Goal: Task Accomplishment & Management: Manage account settings

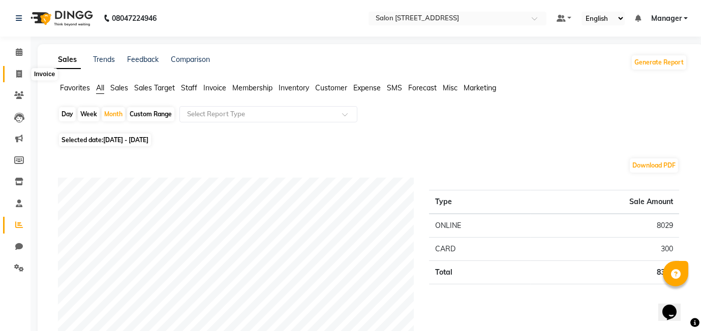
click at [18, 76] on icon at bounding box center [19, 74] width 6 height 8
select select "8448"
select select "service"
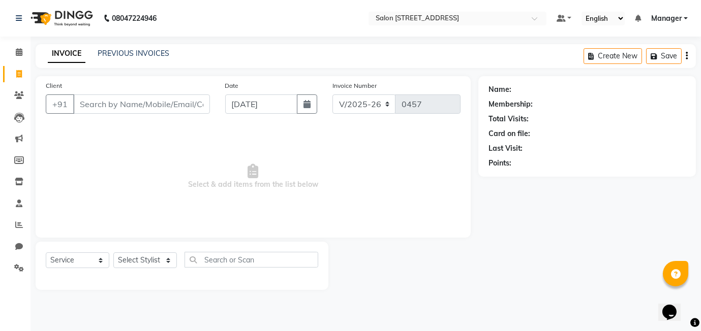
click at [93, 101] on input "Client" at bounding box center [141, 104] width 137 height 19
type input "8551878440"
click at [192, 107] on span "Add Client" at bounding box center [184, 104] width 40 height 10
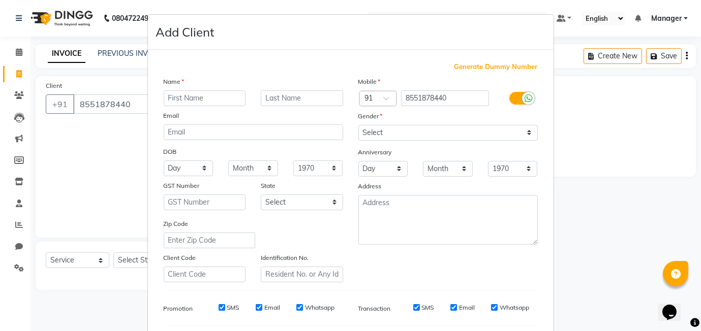
click at [179, 100] on input "text" at bounding box center [205, 98] width 82 height 16
type input "sneha"
click at [276, 97] on input "text" at bounding box center [302, 98] width 82 height 16
type input "440"
click at [408, 131] on select "Select Male Female Other Prefer Not To Say" at bounding box center [447, 133] width 179 height 16
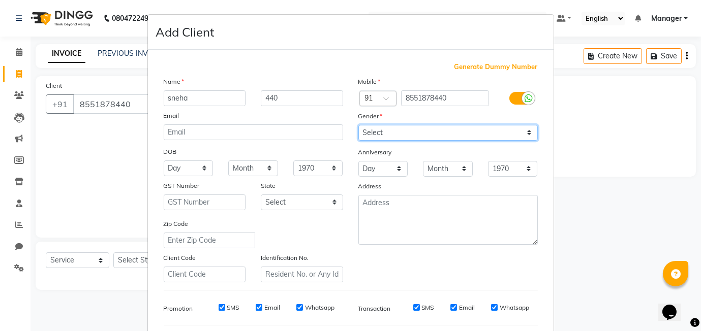
select select "female"
click at [358, 125] on select "Select Male Female Other Prefer Not To Say" at bounding box center [447, 133] width 179 height 16
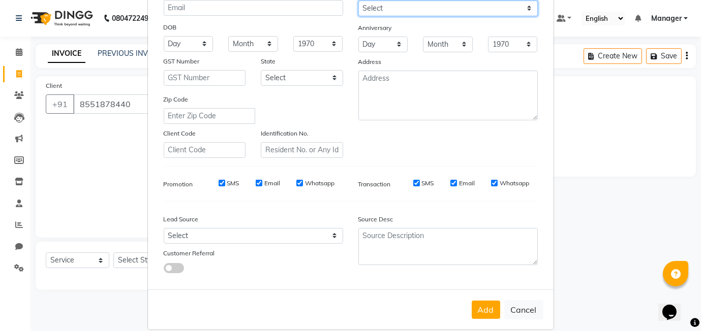
scroll to position [137, 0]
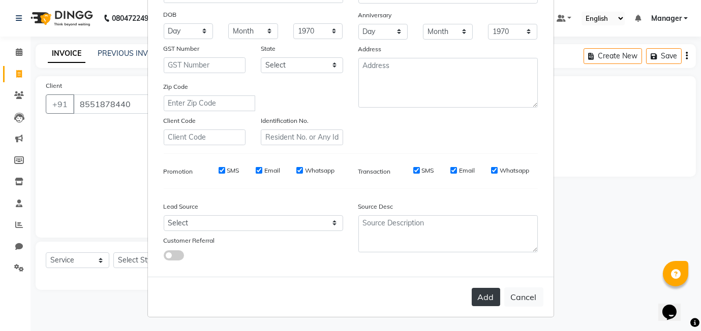
click at [484, 300] on button "Add" at bounding box center [486, 297] width 28 height 18
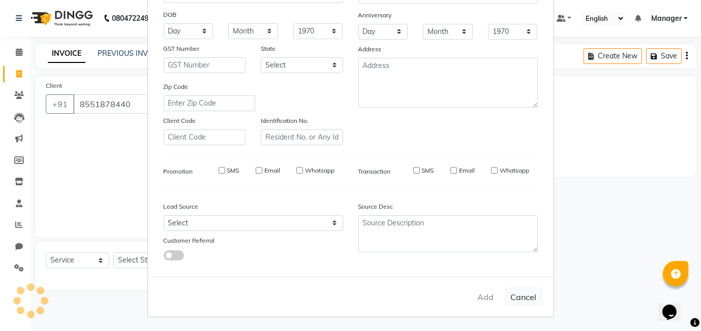
select select
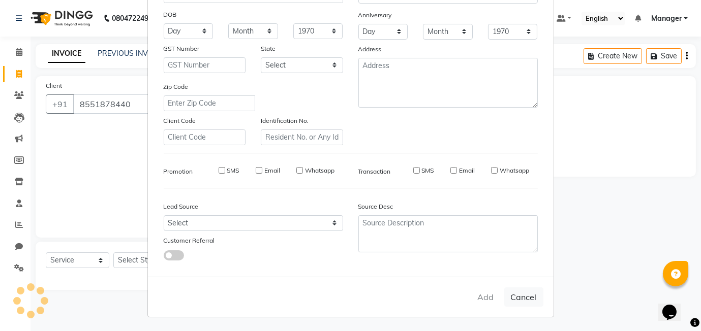
select select
checkbox input "false"
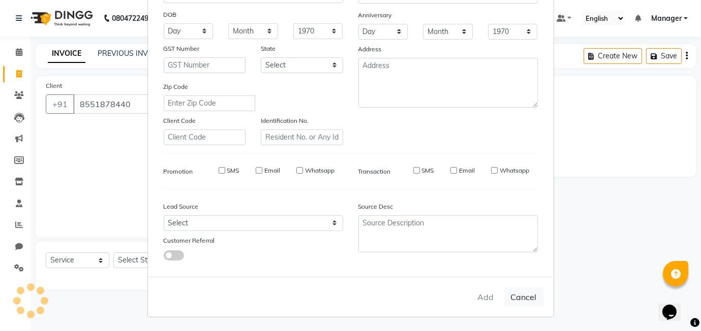
checkbox input "false"
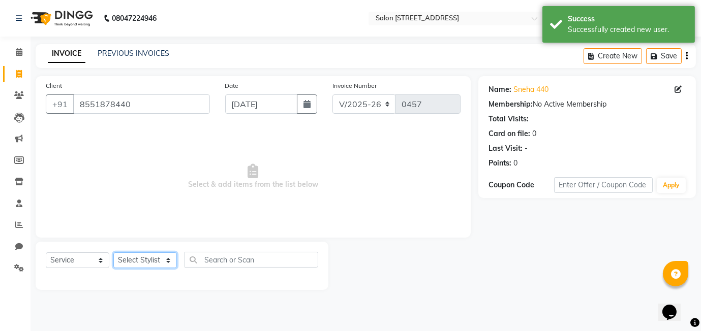
click at [158, 263] on select "Select Stylist Aasif faizal harshada Manager Rashmi Shivani" at bounding box center [145, 261] width 64 height 16
select select "87779"
click at [113, 253] on select "Select Stylist Aasif faizal harshada Manager Rashmi Shivani" at bounding box center [145, 261] width 64 height 16
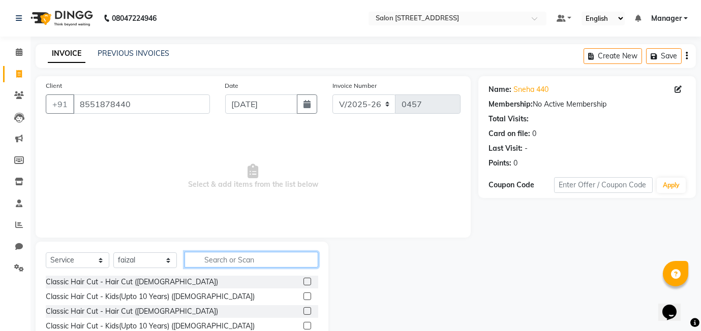
click at [226, 257] on input "text" at bounding box center [252, 260] width 134 height 16
type input "cut"
click at [305, 312] on label at bounding box center [307, 312] width 8 height 8
click at [305, 312] on input "checkbox" at bounding box center [306, 312] width 7 height 7
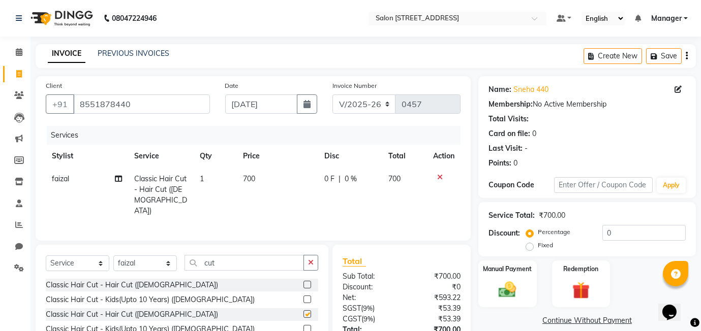
checkbox input "false"
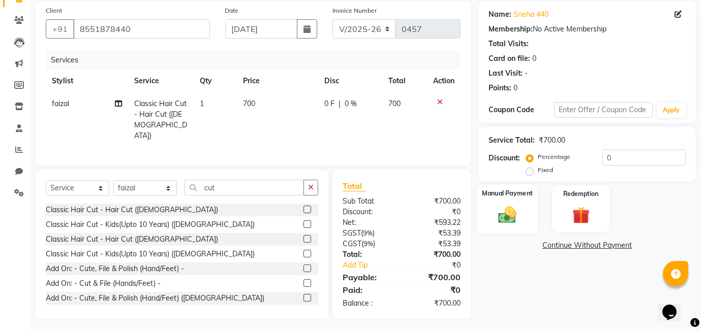
click at [513, 212] on img at bounding box center [507, 214] width 29 height 21
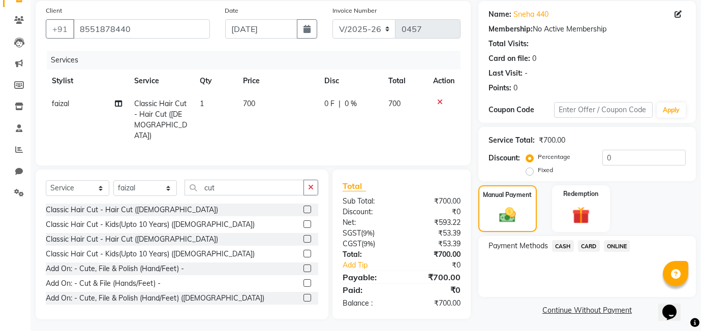
click at [616, 248] on span "ONLINE" at bounding box center [617, 246] width 26 height 12
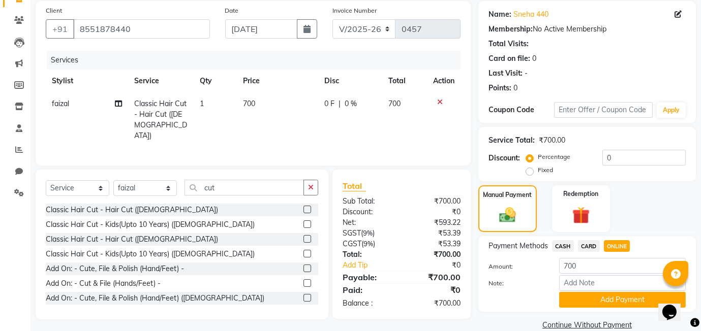
scroll to position [93, 0]
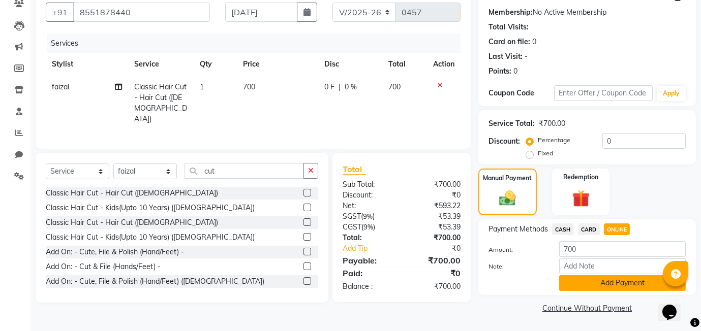
click at [597, 286] on button "Add Payment" at bounding box center [622, 284] width 127 height 16
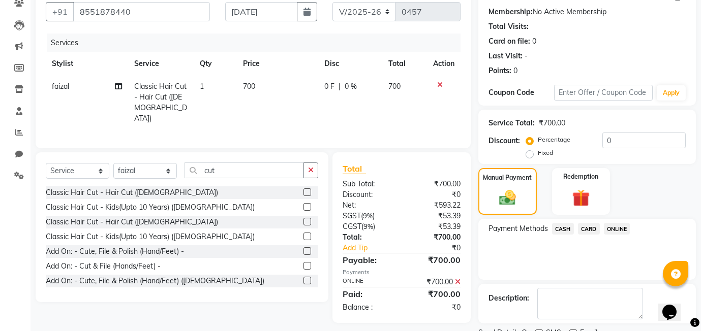
scroll to position [135, 0]
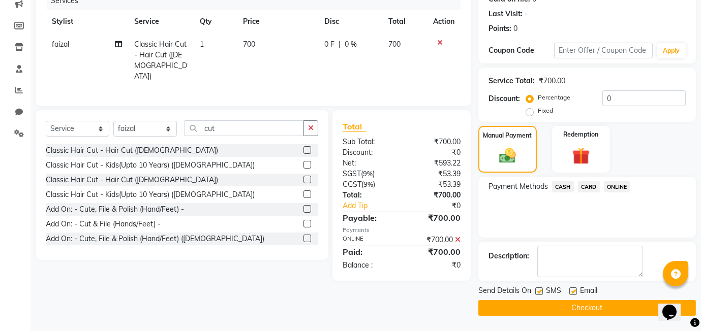
click at [582, 305] on button "Checkout" at bounding box center [587, 308] width 218 height 16
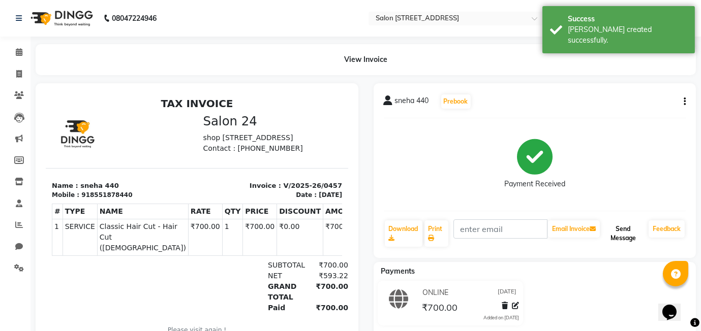
click at [625, 233] on button "Send Message" at bounding box center [623, 234] width 43 height 26
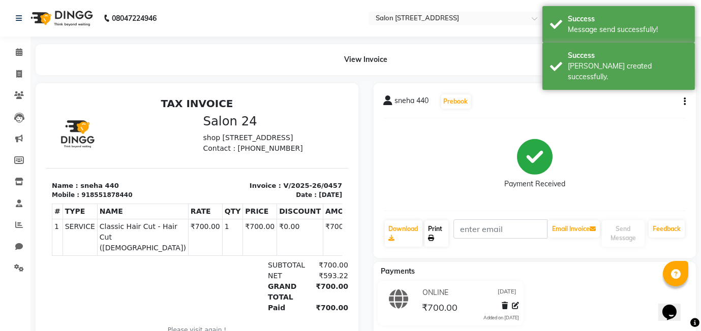
click at [432, 233] on link "Print" at bounding box center [436, 234] width 24 height 26
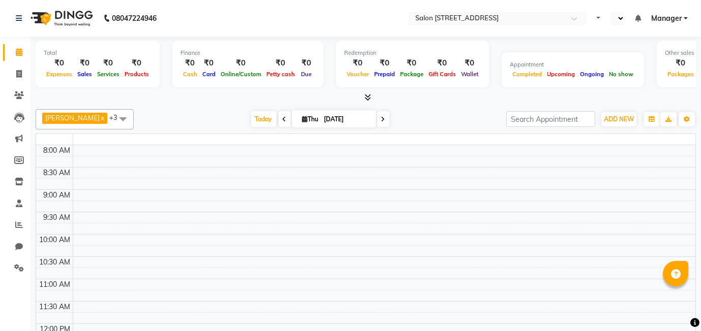
select select "en"
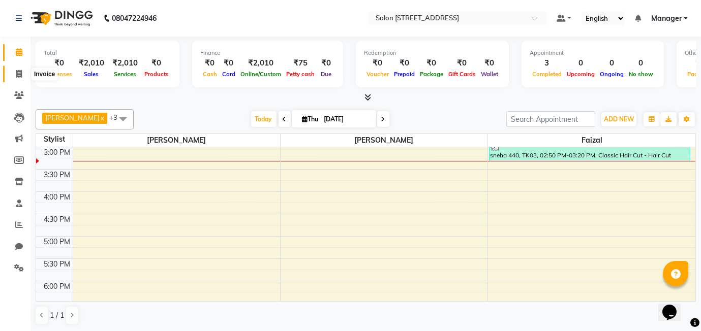
click at [20, 73] on icon at bounding box center [19, 74] width 6 height 8
select select "service"
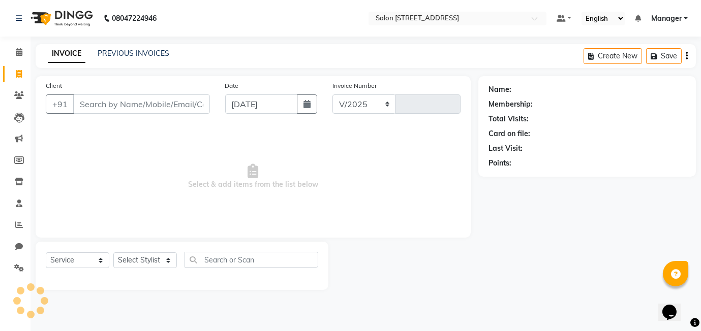
select select "8448"
type input "0458"
click at [20, 73] on icon at bounding box center [19, 74] width 6 height 8
select select "8448"
select select "service"
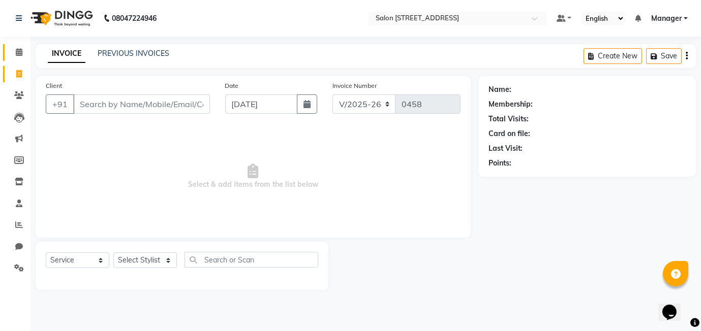
click at [8, 60] on link "Calendar" at bounding box center [15, 52] width 24 height 17
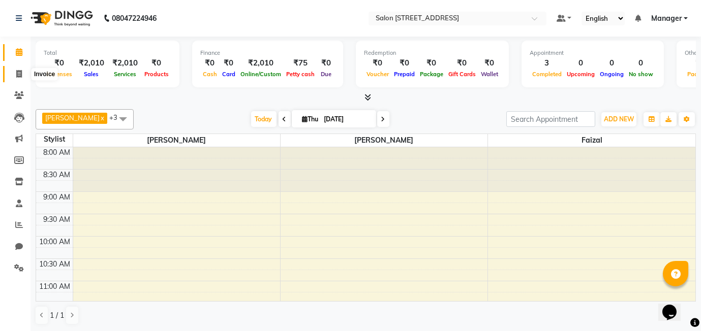
click at [17, 74] on icon at bounding box center [19, 74] width 6 height 8
select select "service"
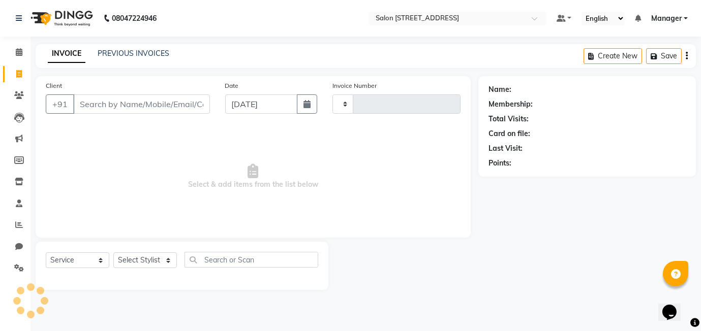
type input "0458"
select select "8448"
click at [151, 259] on select "Select Stylist Aasif faizal harshada Manager Rashmi Shivani" at bounding box center [145, 261] width 64 height 16
select select "90774"
click at [113, 253] on select "Select Stylist Aasif faizal harshada Manager Rashmi Shivani" at bounding box center [145, 261] width 64 height 16
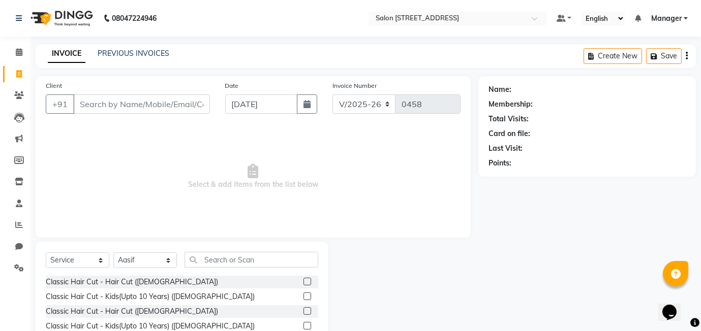
click at [156, 181] on span "Select & add items from the list below" at bounding box center [253, 177] width 415 height 102
click at [17, 51] on icon at bounding box center [19, 52] width 7 height 8
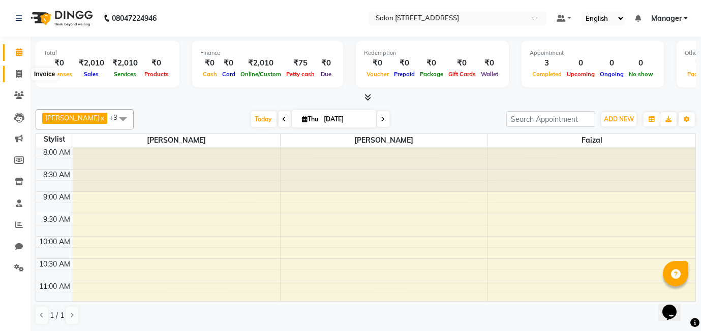
click at [20, 74] on icon at bounding box center [19, 74] width 6 height 8
select select "8448"
select select "service"
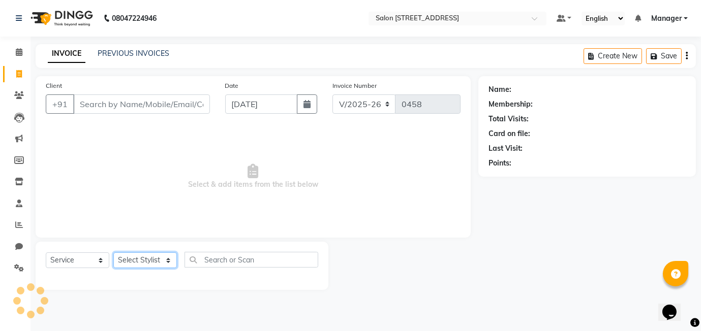
click at [153, 259] on select "Select Stylist [PERSON_NAME] [PERSON_NAME] Manager [PERSON_NAME]" at bounding box center [145, 261] width 64 height 16
select select "90774"
click at [113, 253] on select "Select Stylist [PERSON_NAME] [PERSON_NAME] Manager [PERSON_NAME]" at bounding box center [145, 261] width 64 height 16
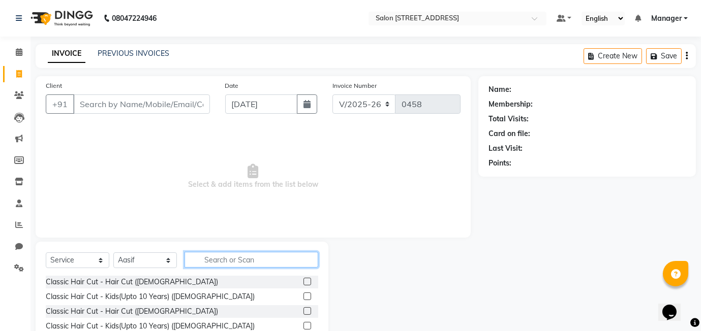
click at [211, 260] on input "text" at bounding box center [252, 260] width 134 height 16
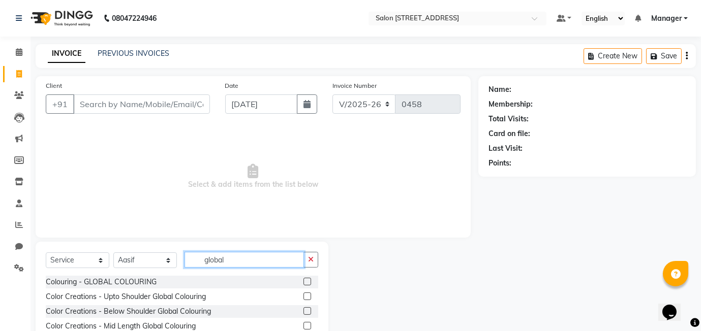
type input "global"
click at [307, 282] on label at bounding box center [307, 282] width 8 height 8
click at [307, 282] on input "checkbox" at bounding box center [306, 282] width 7 height 7
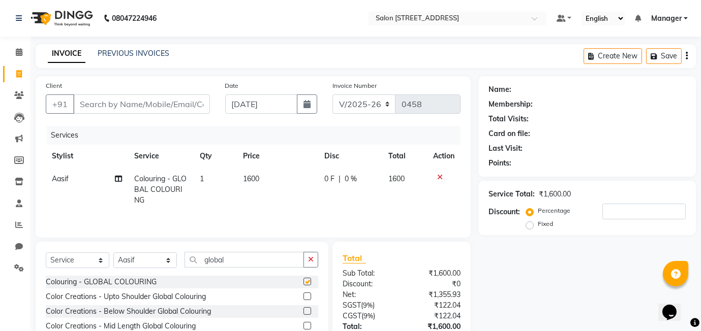
checkbox input "false"
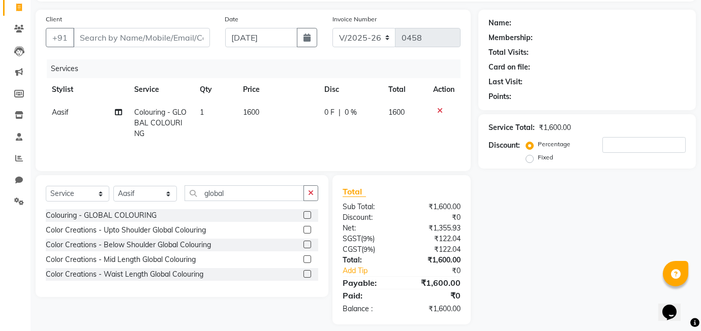
scroll to position [75, 0]
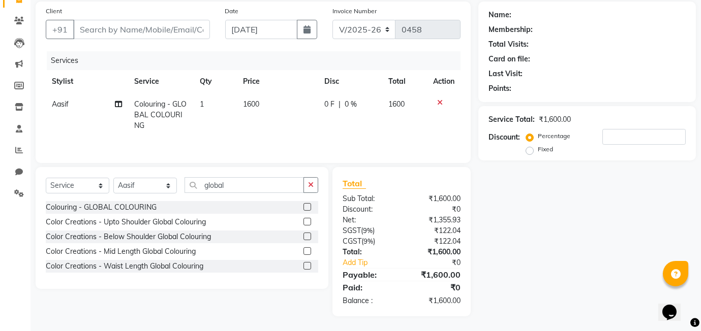
click at [305, 252] on label at bounding box center [307, 252] width 8 height 8
click at [305, 252] on input "checkbox" at bounding box center [306, 252] width 7 height 7
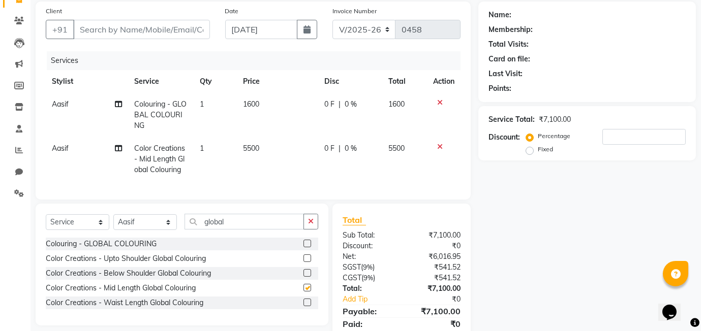
checkbox input "false"
click at [438, 102] on icon at bounding box center [440, 102] width 6 height 7
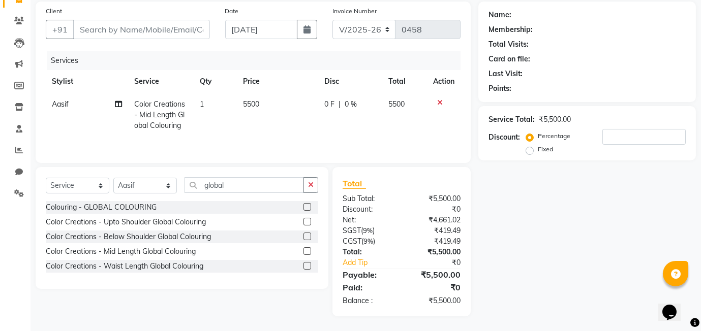
click at [258, 101] on span "5500" at bounding box center [251, 104] width 16 height 9
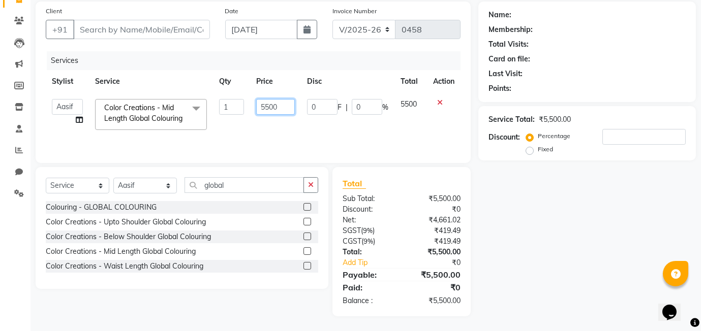
click at [281, 103] on input "5500" at bounding box center [275, 107] width 39 height 16
type input "5"
type input "6500"
click at [294, 135] on td "6500" at bounding box center [275, 114] width 51 height 43
click at [312, 101] on input "0" at bounding box center [322, 107] width 31 height 16
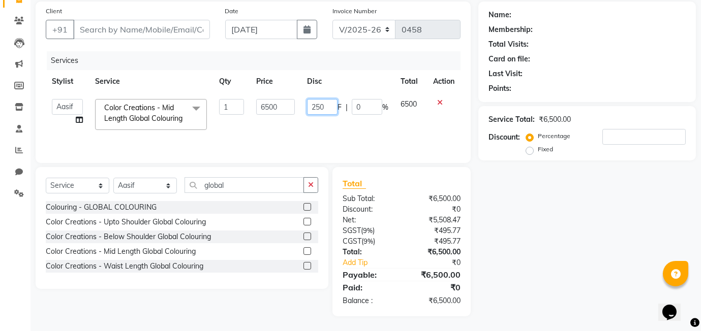
click at [330, 109] on input "250" at bounding box center [322, 107] width 31 height 16
type input "2501"
click at [386, 155] on div "Client +91 Date 04-09-2025 Invoice Number V/2025 V/2025-26 0458 Services Stylis…" at bounding box center [253, 83] width 435 height 162
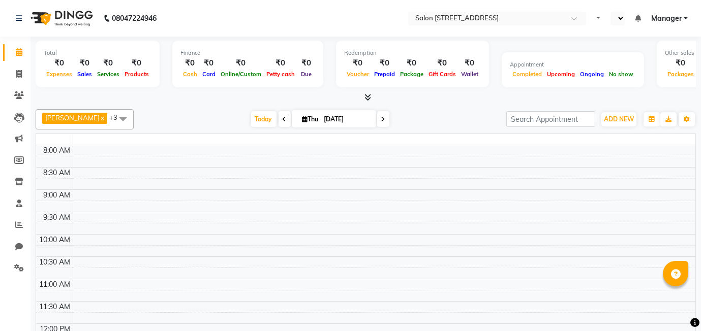
select select "en"
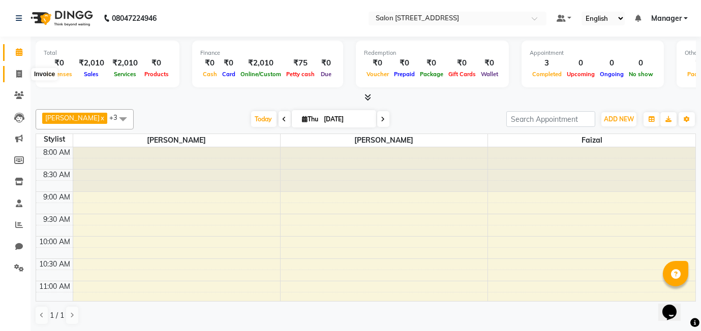
click at [18, 76] on icon at bounding box center [19, 74] width 6 height 8
select select "8448"
select select "service"
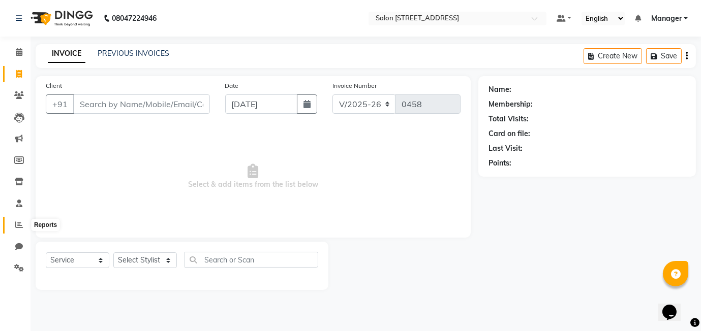
click at [17, 222] on icon at bounding box center [19, 225] width 8 height 8
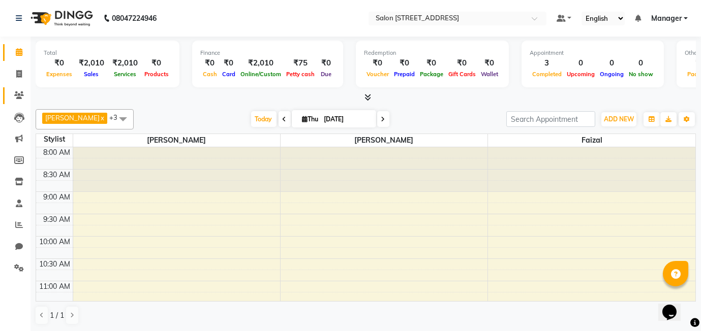
click at [8, 93] on link "Clients" at bounding box center [15, 95] width 24 height 17
click at [16, 243] on icon at bounding box center [19, 247] width 8 height 8
select select "100"
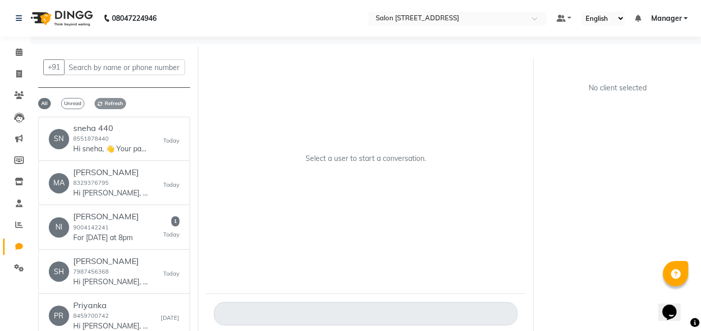
click at [111, 103] on span "Refresh" at bounding box center [111, 103] width 32 height 11
click at [77, 102] on span "Unread" at bounding box center [72, 103] width 23 height 11
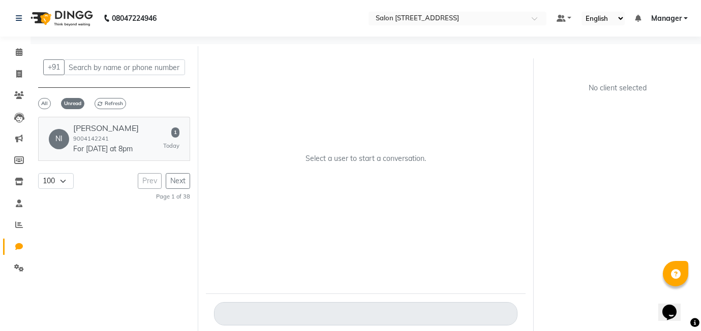
click at [114, 153] on p "For [DATE] at 8pm" at bounding box center [106, 149] width 66 height 11
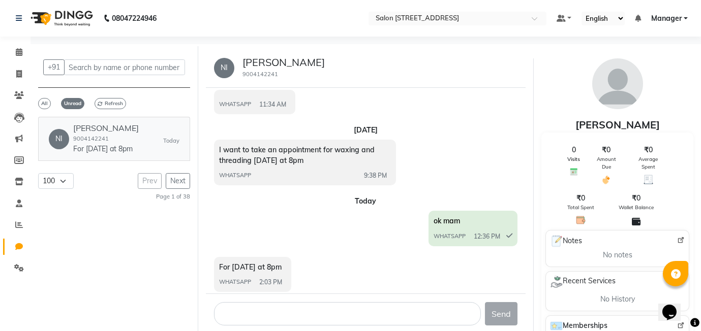
scroll to position [940, 0]
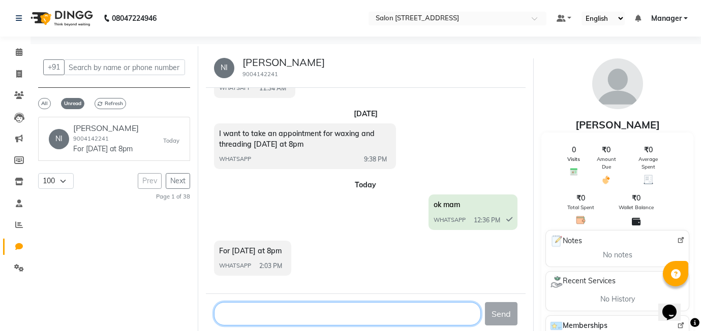
click at [259, 318] on textarea at bounding box center [347, 313] width 267 height 23
type textarea "yes mam"
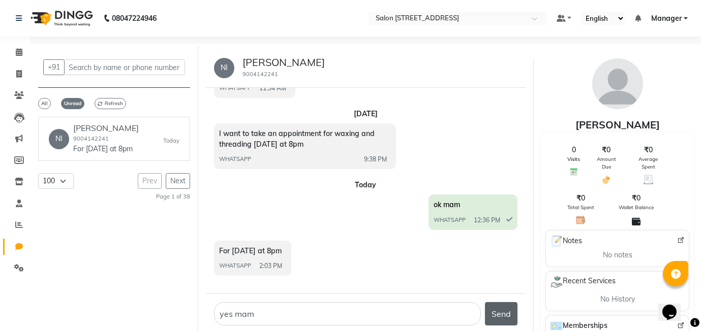
click at [500, 318] on button "Send" at bounding box center [501, 313] width 33 height 23
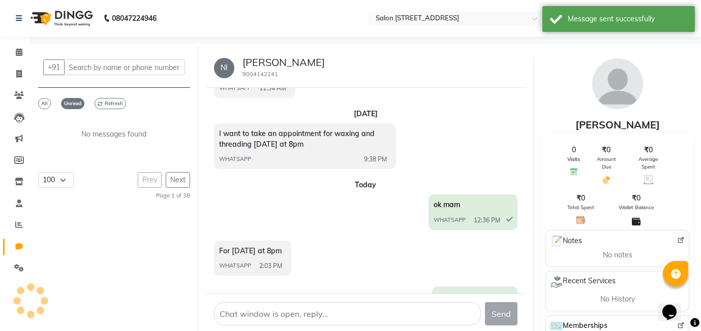
scroll to position [971, 0]
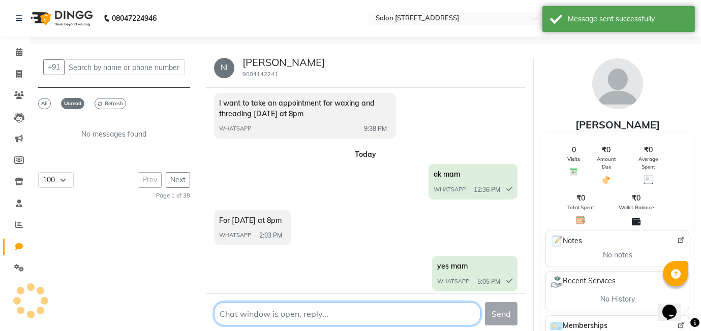
click at [266, 311] on textarea at bounding box center [347, 313] width 267 height 23
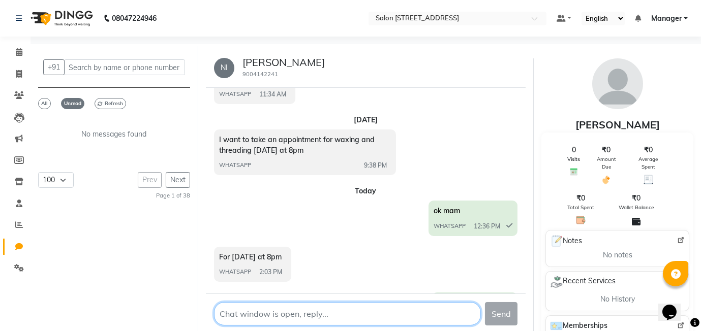
scroll to position [987, 0]
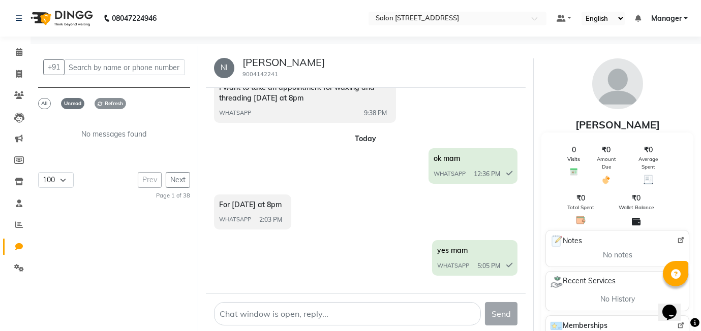
click at [109, 106] on span "Refresh" at bounding box center [111, 103] width 32 height 11
click at [45, 102] on span "All" at bounding box center [44, 103] width 13 height 11
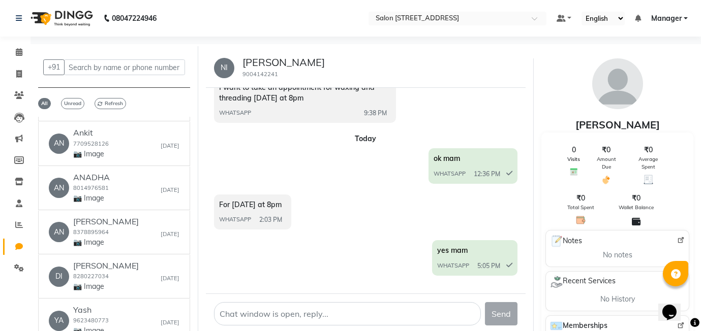
scroll to position [8, 0]
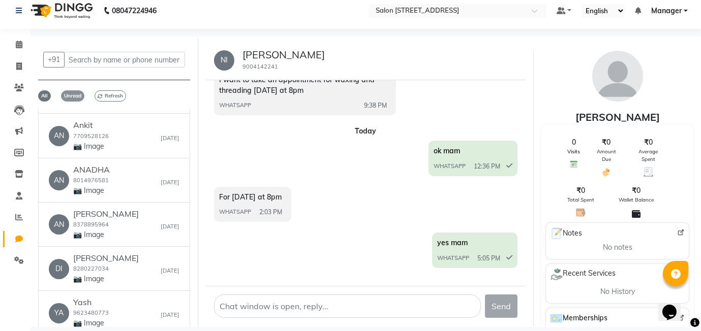
click at [78, 93] on span "Unread" at bounding box center [72, 95] width 23 height 11
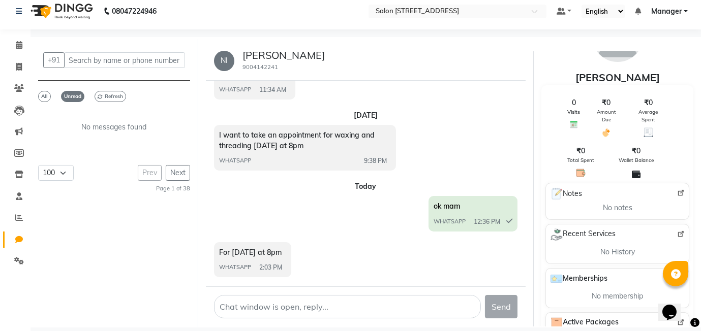
scroll to position [30, 0]
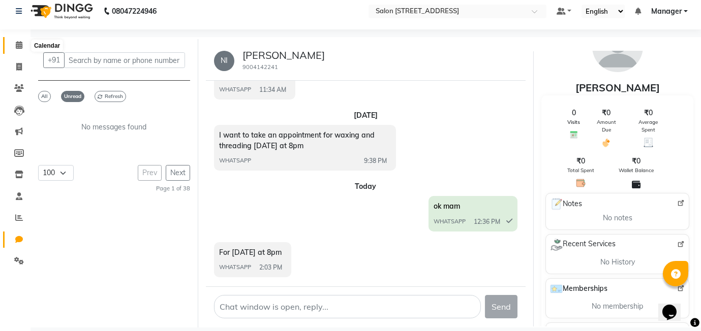
click at [19, 40] on span at bounding box center [19, 46] width 18 height 12
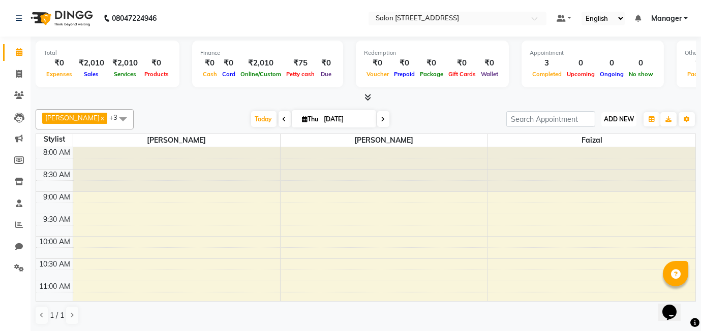
click at [614, 119] on span "ADD NEW" at bounding box center [619, 119] width 30 height 8
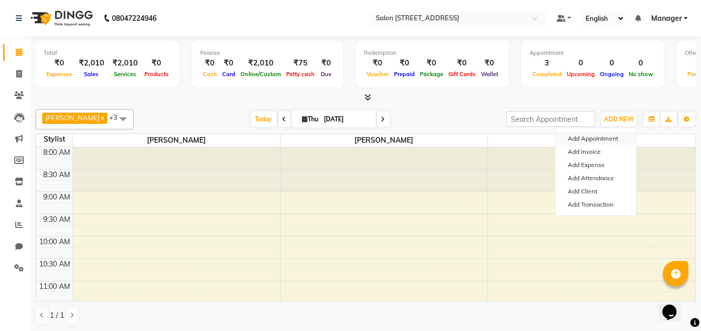
click at [608, 139] on button "Add Appointment" at bounding box center [596, 138] width 80 height 13
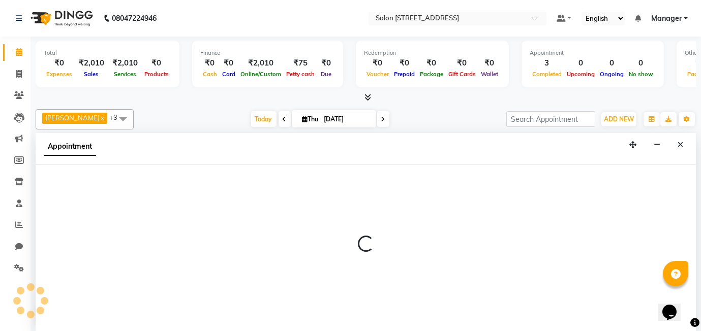
scroll to position [1, 0]
select select "tentative"
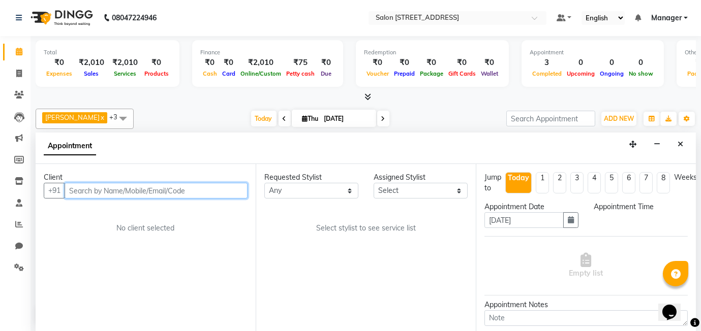
select select "540"
click at [77, 195] on input "text" at bounding box center [156, 191] width 183 height 16
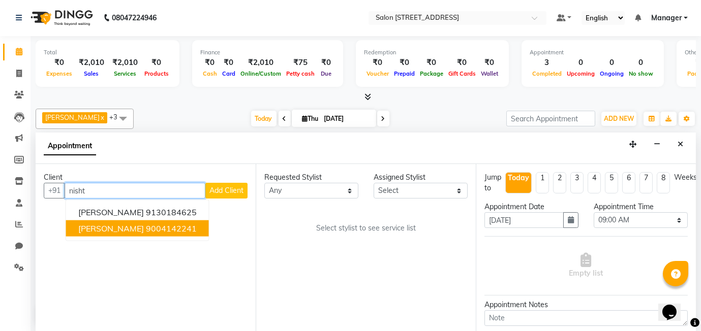
click at [106, 230] on span "Nishtha Khurana" at bounding box center [111, 229] width 66 height 10
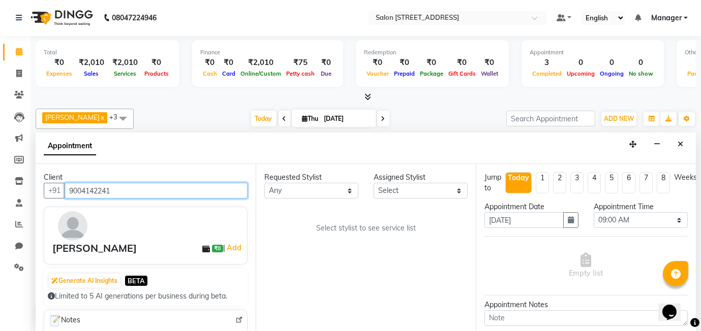
type input "9004142241"
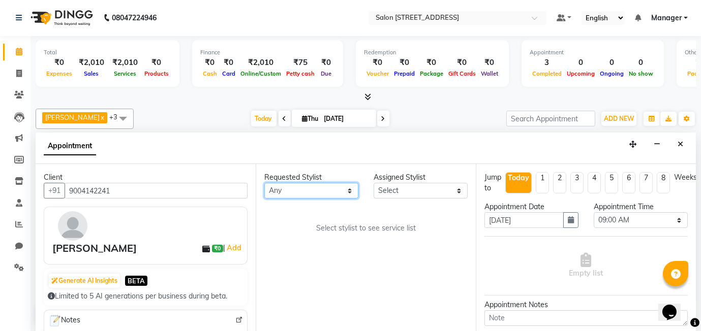
click at [317, 195] on select "Any Aasif faizal harshada Rashmi Shivani" at bounding box center [311, 191] width 94 height 16
select select "84438"
click at [264, 183] on select "Any Aasif faizal harshada Rashmi Shivani" at bounding box center [311, 191] width 94 height 16
select select "84438"
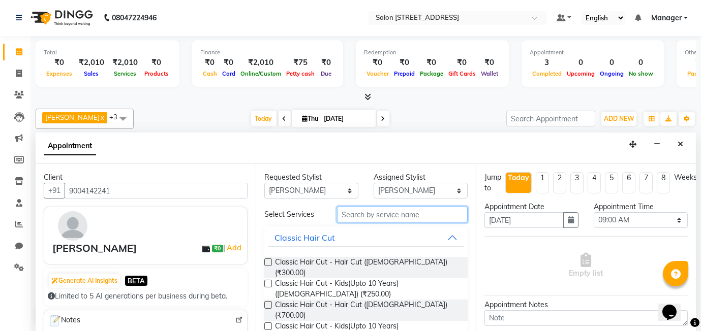
click at [385, 212] on input "text" at bounding box center [402, 215] width 131 height 16
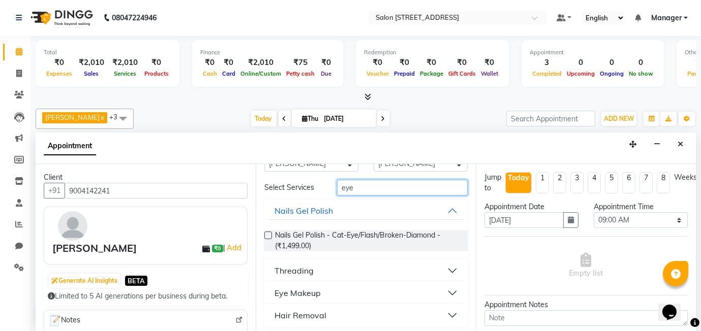
scroll to position [30, 0]
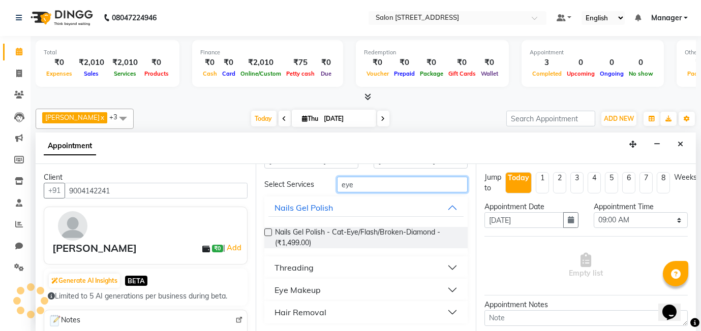
type input "eye"
click at [429, 265] on button "Threading" at bounding box center [365, 268] width 195 height 18
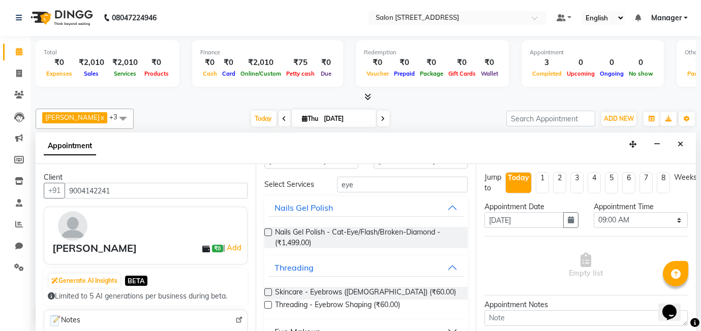
click at [267, 306] on label at bounding box center [268, 305] width 8 height 8
click at [267, 306] on input "checkbox" at bounding box center [267, 306] width 7 height 7
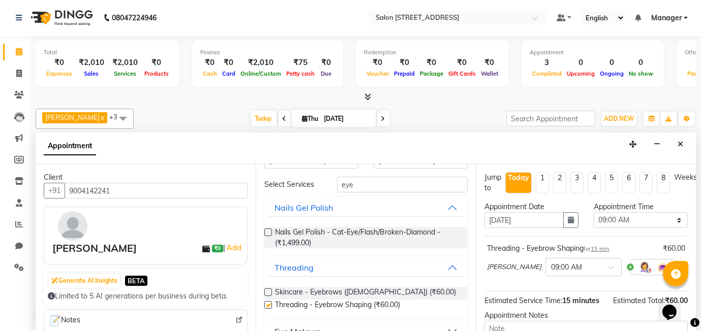
checkbox input "false"
click at [372, 190] on input "eye" at bounding box center [402, 185] width 131 height 16
type input "e"
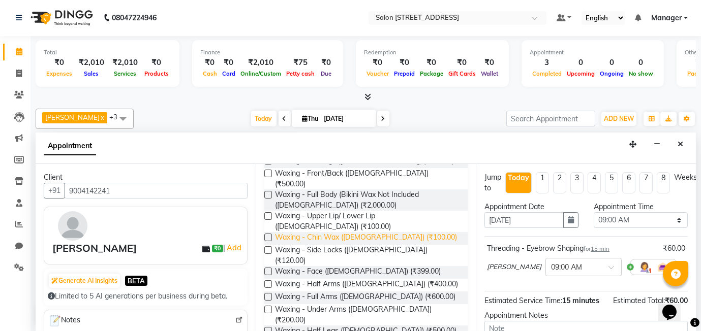
scroll to position [162, 0]
type input "wax"
click at [268, 293] on label at bounding box center [268, 297] width 8 height 8
click at [268, 294] on input "checkbox" at bounding box center [267, 297] width 7 height 7
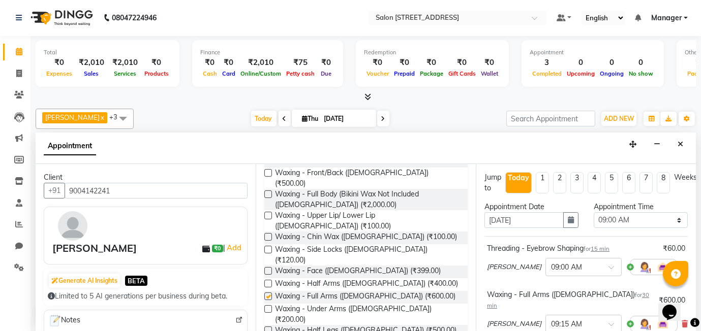
checkbox input "false"
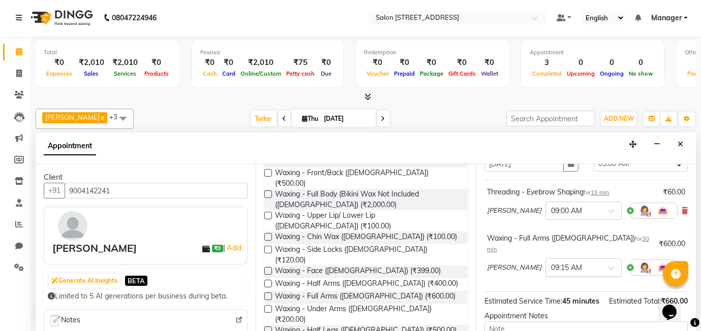
scroll to position [56, 0]
click at [576, 213] on div at bounding box center [583, 210] width 75 height 11
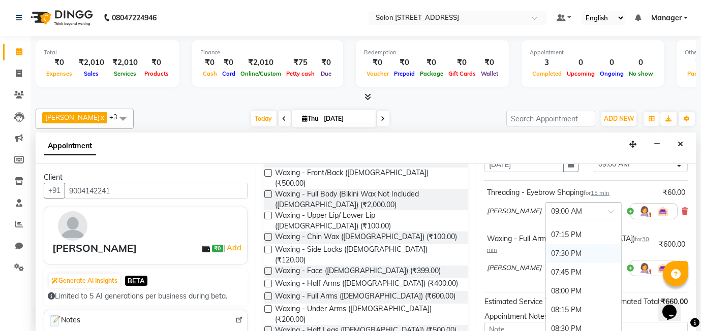
scroll to position [767, 0]
click at [546, 287] on div "08:00 PM" at bounding box center [583, 290] width 75 height 19
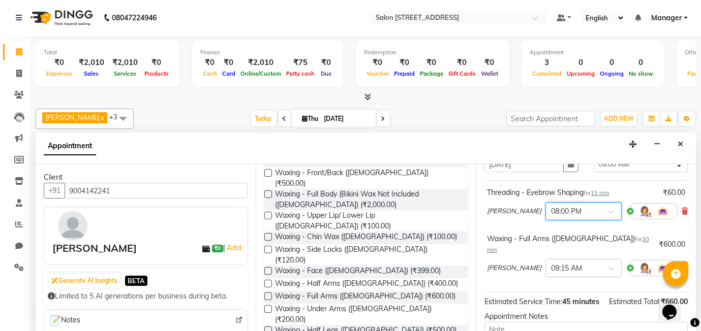
click at [560, 262] on input "text" at bounding box center [573, 267] width 45 height 11
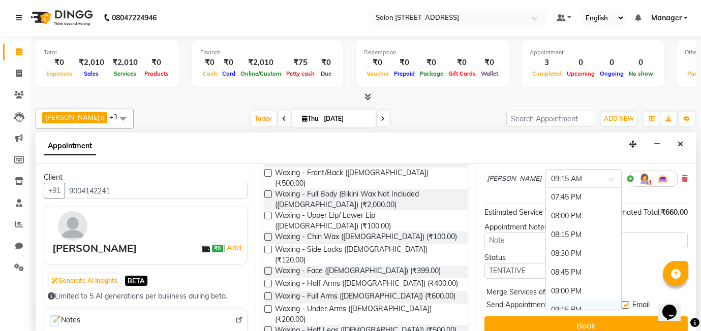
scroll to position [806, 0]
click at [546, 229] on div "08:15 PM" at bounding box center [583, 238] width 75 height 19
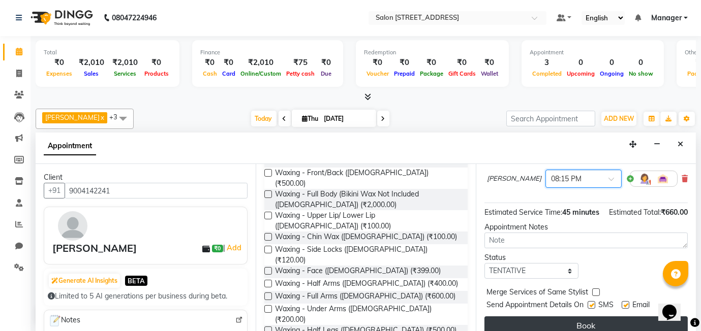
click at [577, 317] on button "Book" at bounding box center [585, 326] width 203 height 18
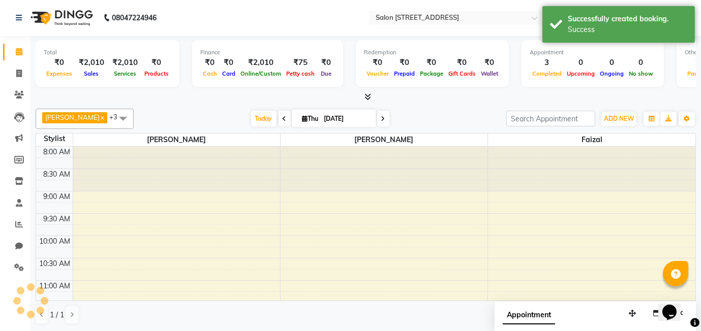
scroll to position [0, 0]
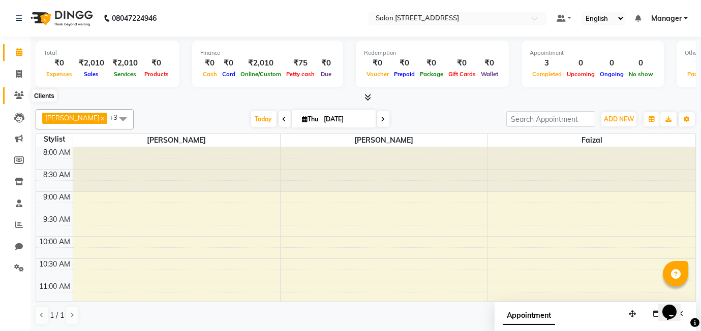
click at [18, 96] on icon at bounding box center [19, 96] width 10 height 8
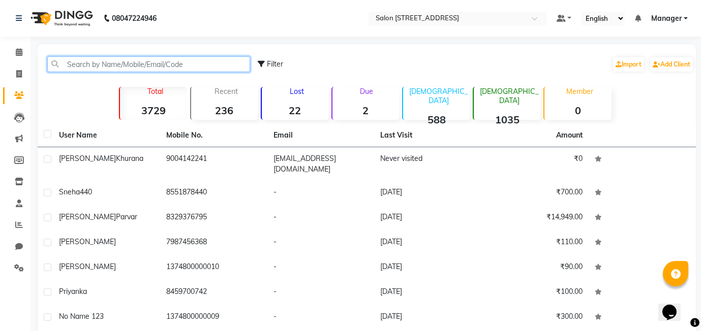
click at [92, 66] on input "text" at bounding box center [148, 64] width 203 height 16
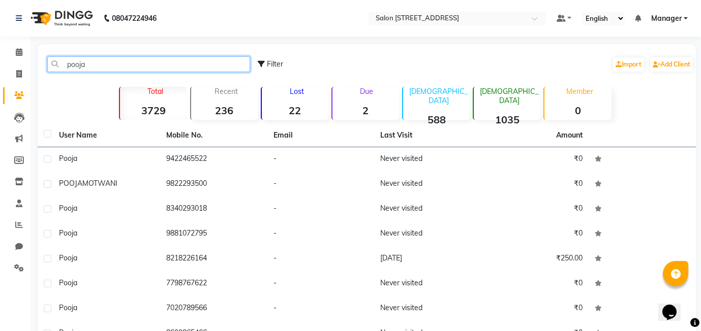
click at [124, 59] on input "pooja" at bounding box center [148, 64] width 203 height 16
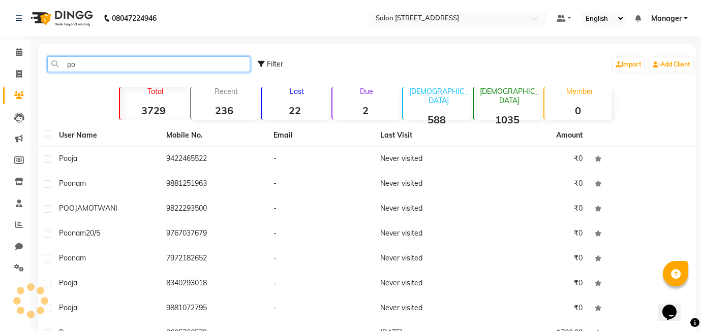
type input "p"
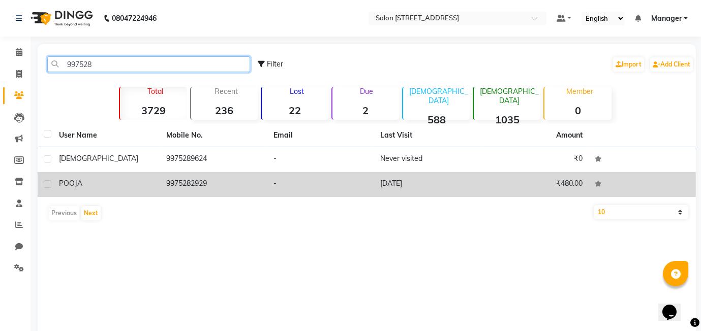
type input "997528"
click at [175, 180] on td "9975282929" at bounding box center [213, 184] width 107 height 25
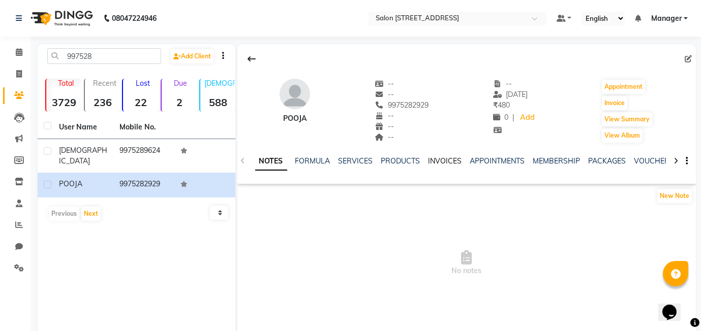
click at [431, 159] on link "INVOICES" at bounding box center [446, 161] width 34 height 9
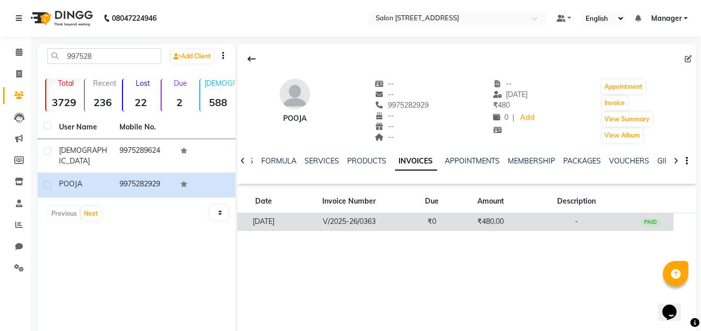
click at [395, 215] on td "V/2025-26/0363" at bounding box center [349, 223] width 119 height 18
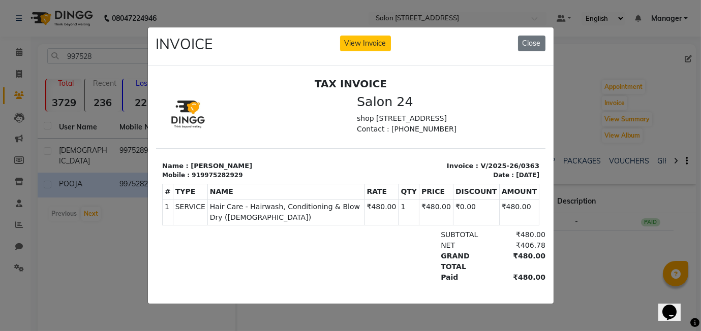
scroll to position [8, 0]
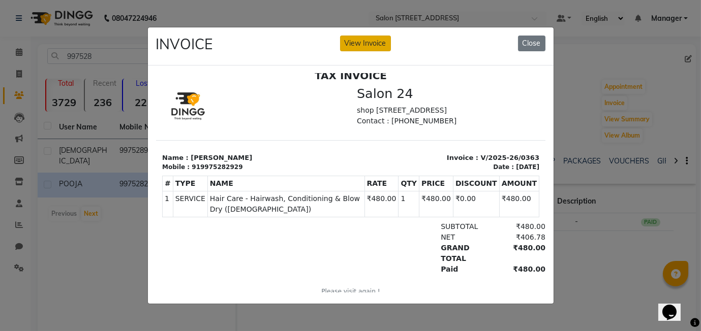
click at [384, 45] on button "View Invoice" at bounding box center [365, 44] width 51 height 16
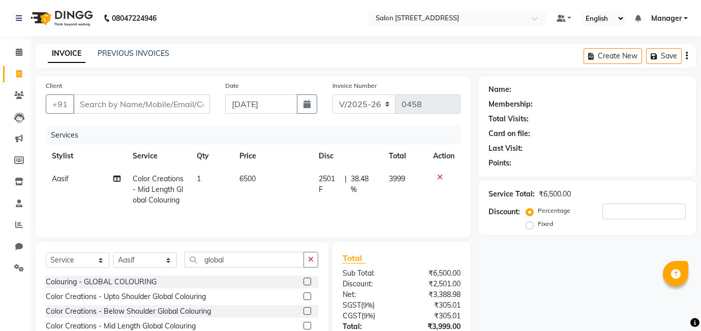
select select "8448"
select select "service"
select select "90774"
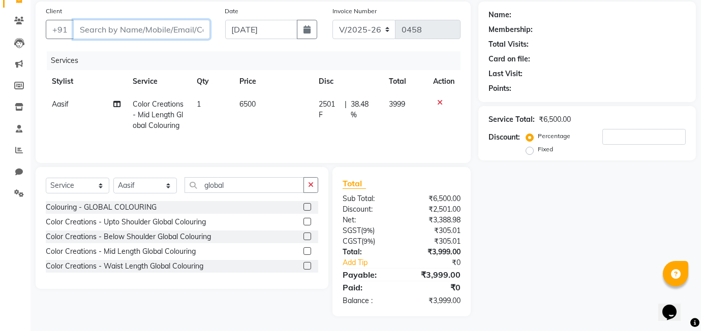
click at [110, 26] on input "Client" at bounding box center [141, 29] width 137 height 19
type input "9"
type input "0"
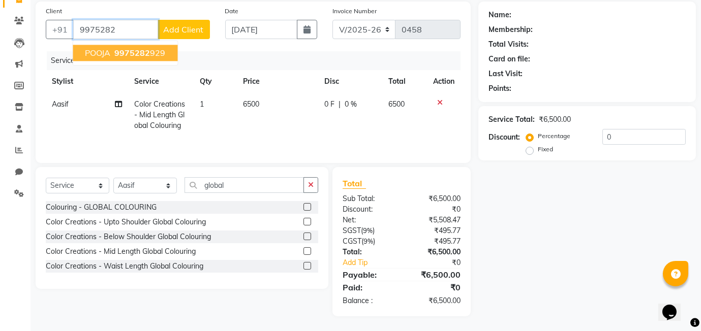
click at [131, 52] on span "9975282" at bounding box center [132, 53] width 36 height 10
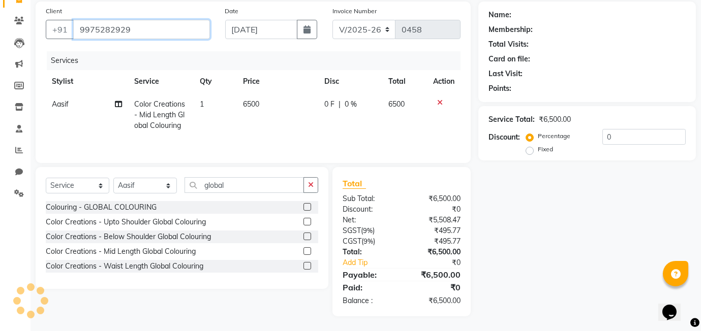
type input "9975282929"
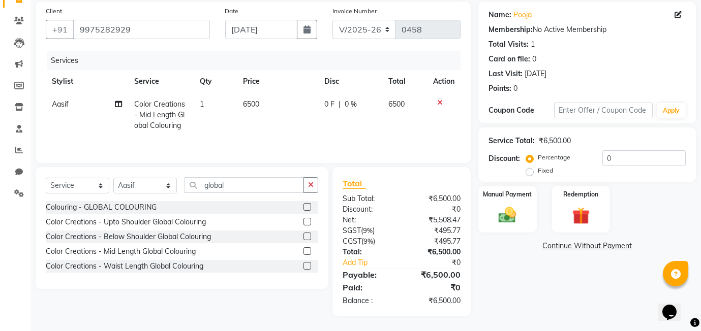
click at [329, 102] on span "0 F" at bounding box center [329, 104] width 10 height 11
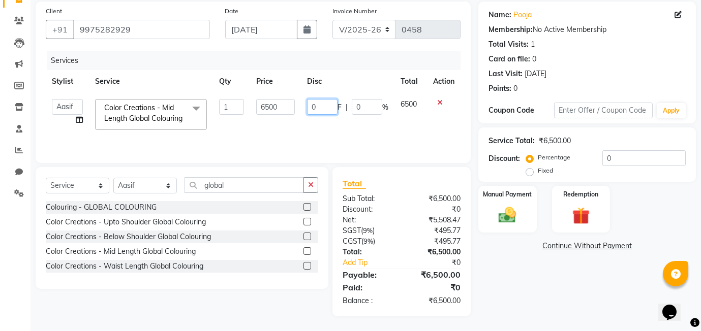
click at [310, 107] on input "0" at bounding box center [322, 107] width 31 height 16
click at [334, 104] on input "250" at bounding box center [322, 107] width 31 height 16
type input "2501"
click at [513, 220] on img at bounding box center [507, 215] width 29 height 21
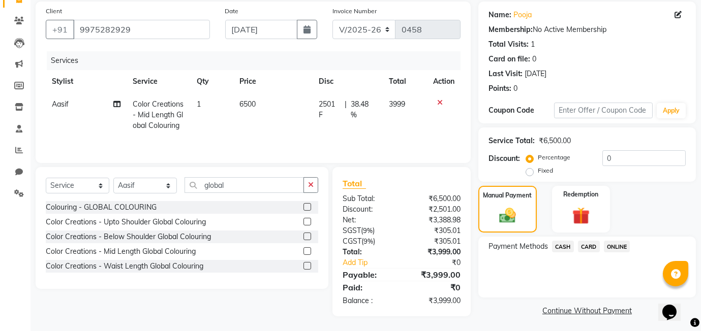
click at [594, 245] on span "CARD" at bounding box center [589, 247] width 22 height 12
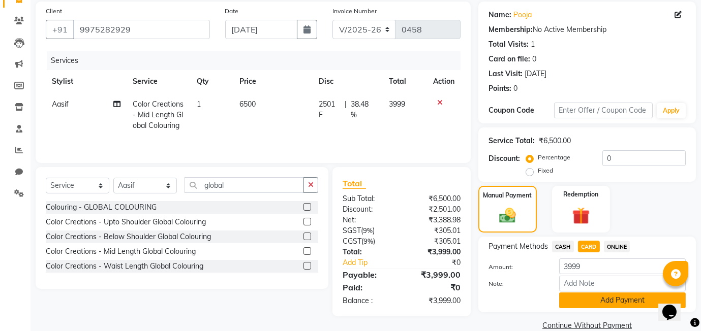
click at [637, 298] on button "Add Payment" at bounding box center [622, 301] width 127 height 16
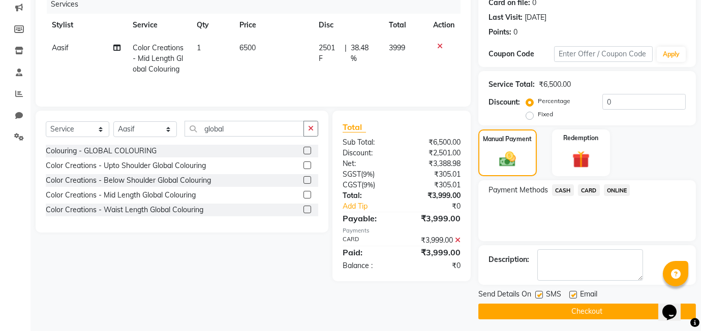
scroll to position [135, 0]
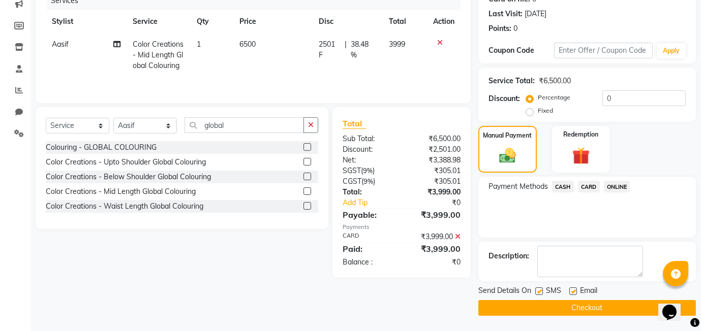
click at [457, 238] on icon at bounding box center [458, 236] width 6 height 7
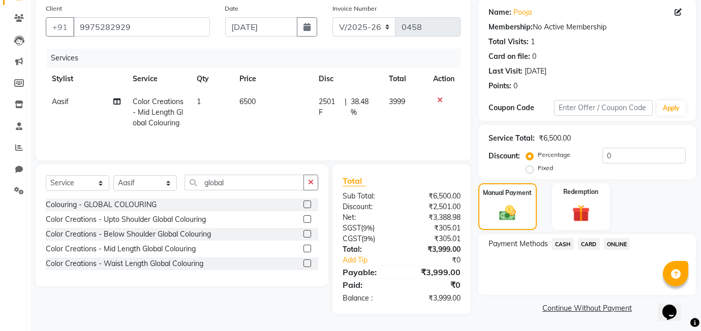
scroll to position [77, 0]
click at [624, 246] on span "ONLINE" at bounding box center [617, 244] width 26 height 12
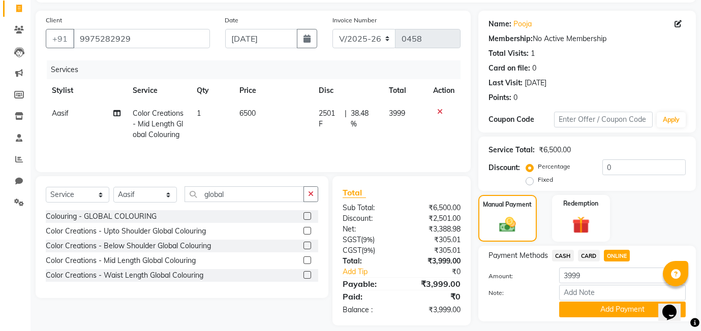
scroll to position [93, 0]
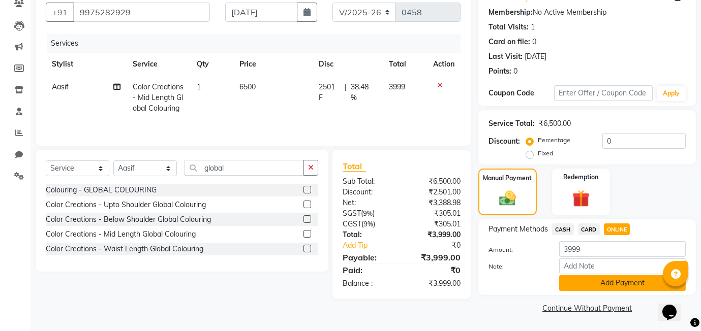
click at [606, 290] on button "Add Payment" at bounding box center [622, 284] width 127 height 16
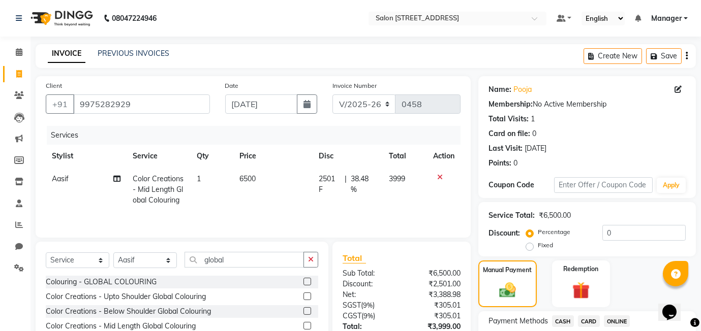
scroll to position [3, 0]
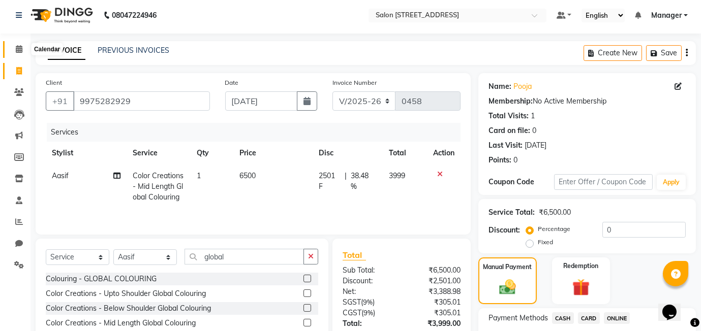
click at [16, 48] on icon at bounding box center [19, 49] width 7 height 8
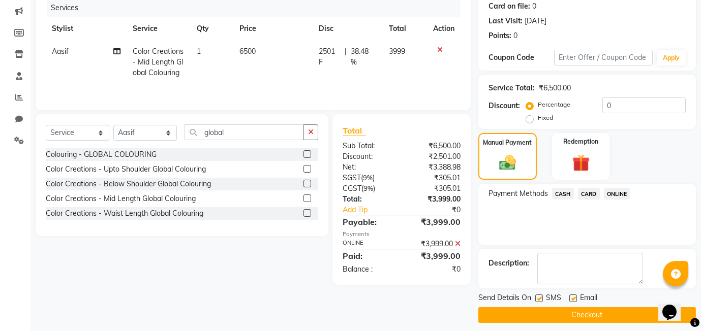
scroll to position [135, 0]
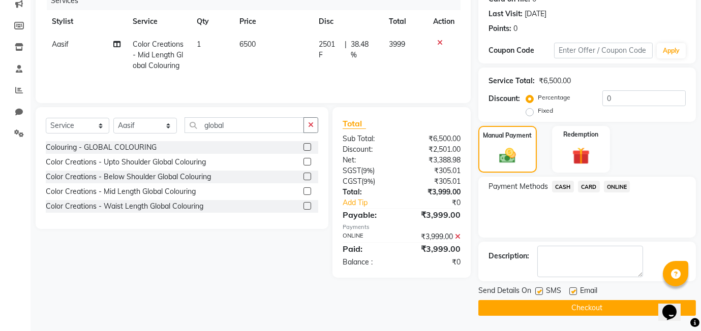
click at [584, 313] on button "Checkout" at bounding box center [587, 308] width 218 height 16
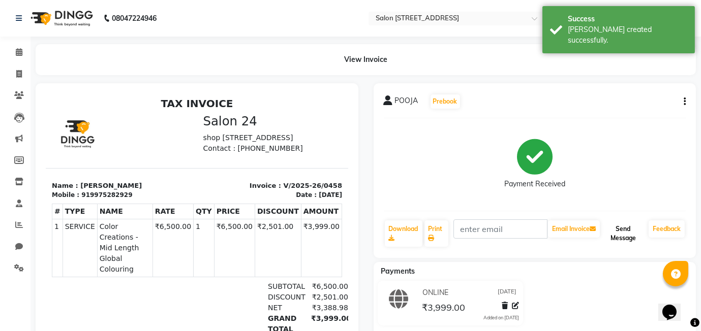
click at [628, 234] on button "Send Message" at bounding box center [623, 234] width 43 height 26
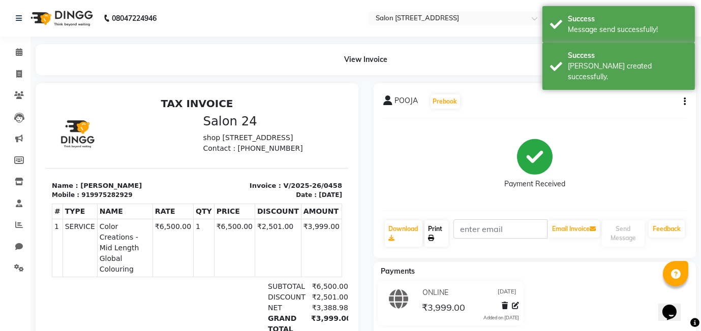
click at [444, 230] on link "Print" at bounding box center [436, 234] width 24 height 26
